Goal: Task Accomplishment & Management: Use online tool/utility

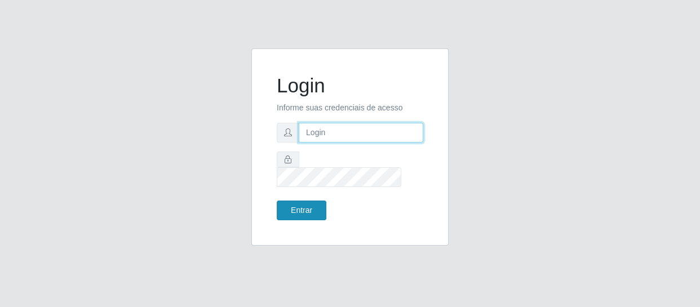
type input "[EMAIL_ADDRESS][DOMAIN_NAME]"
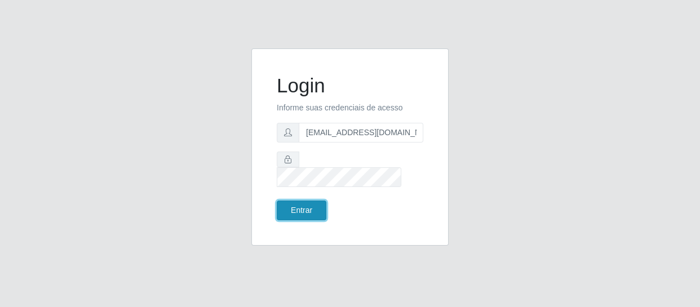
click at [294, 201] on button "Entrar" at bounding box center [302, 211] width 50 height 20
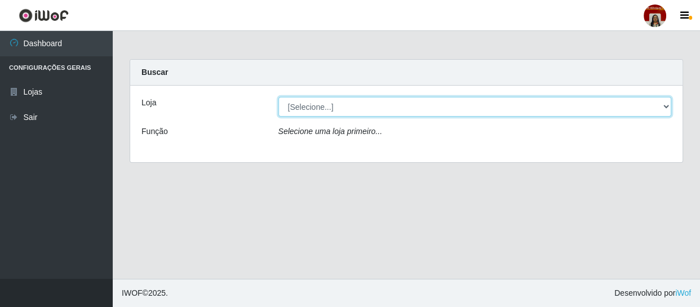
drag, startPoint x: 667, startPoint y: 103, endPoint x: 656, endPoint y: 113, distance: 14.7
click at [667, 103] on select "[Selecione...] Mar Vermelho - Loja 04" at bounding box center [474, 107] width 393 height 20
select select "251"
click at [278, 97] on select "[Selecione...] Mar Vermelho - Loja 04" at bounding box center [474, 107] width 393 height 20
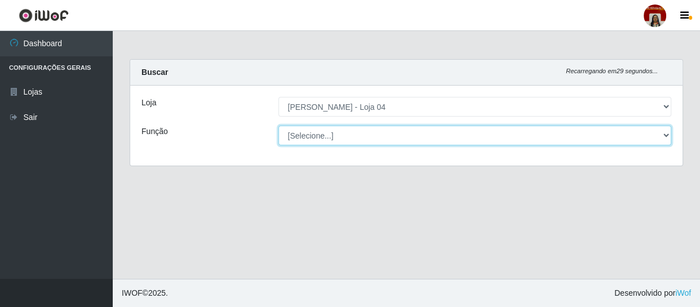
drag, startPoint x: 664, startPoint y: 134, endPoint x: 655, endPoint y: 135, distance: 9.1
click at [661, 135] on select "[Selecione...] ASG ASG + ASG ++ Auxiliar de Depósito Auxiliar de Depósito + Aux…" at bounding box center [474, 136] width 393 height 20
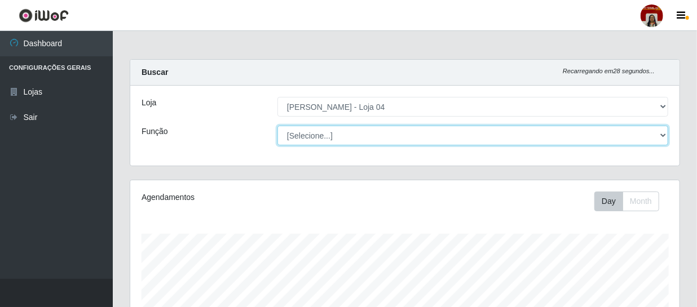
scroll to position [234, 549]
select select "22"
click at [277, 126] on select "[Selecione...] ASG ASG + ASG ++ Auxiliar de Depósito Auxiliar de Depósito + Aux…" at bounding box center [472, 136] width 391 height 20
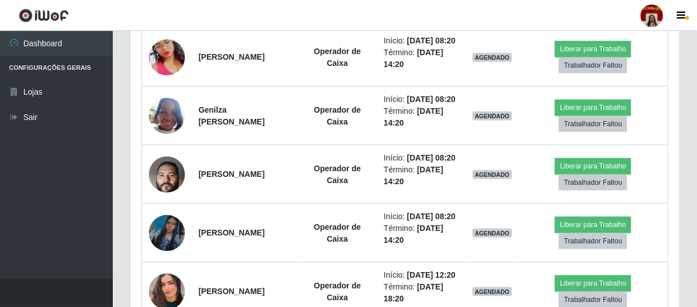
scroll to position [564, 0]
